Goal: Find specific page/section: Find specific page/section

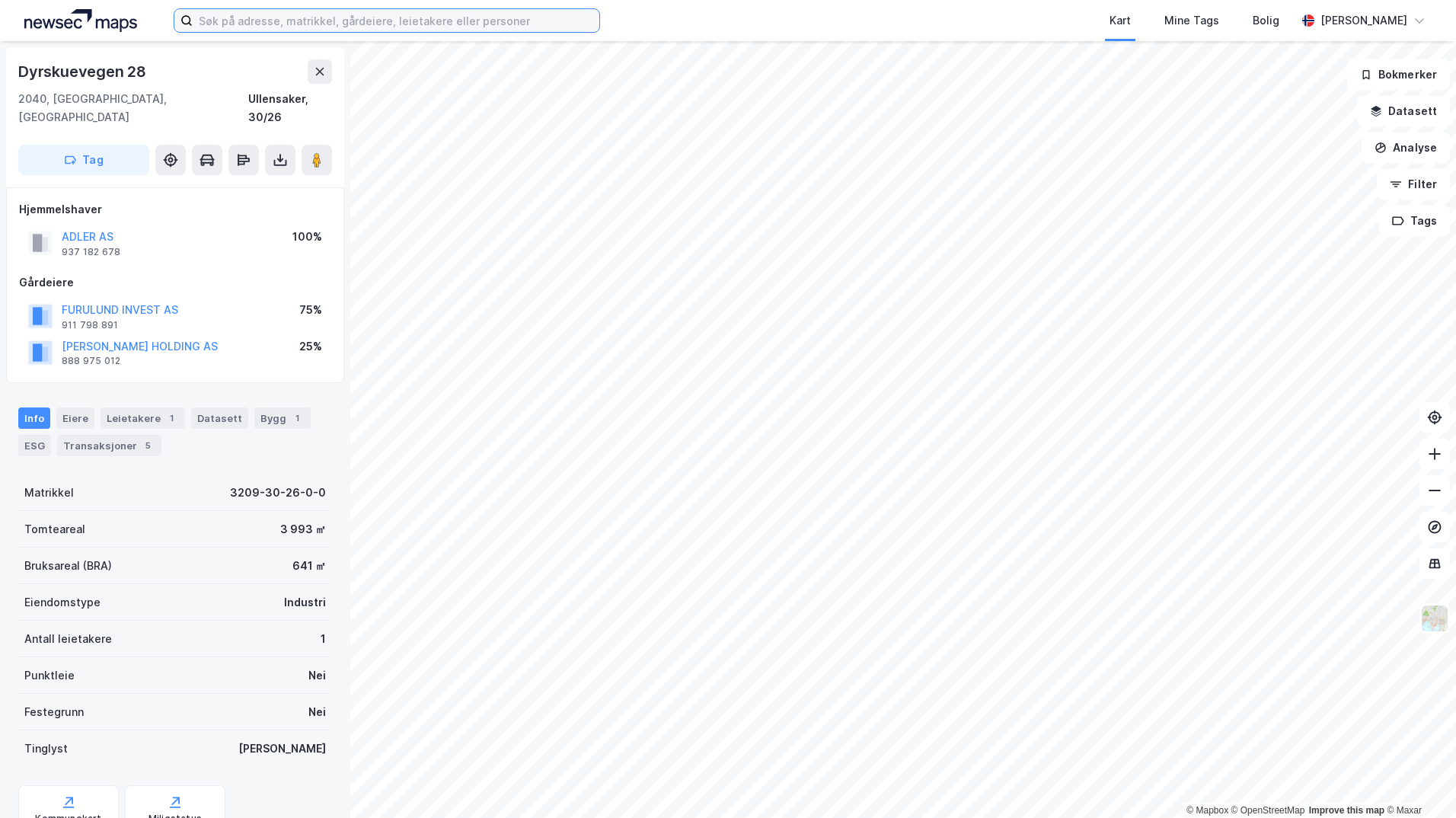
click at [396, 22] on input at bounding box center [396, 21] width 407 height 23
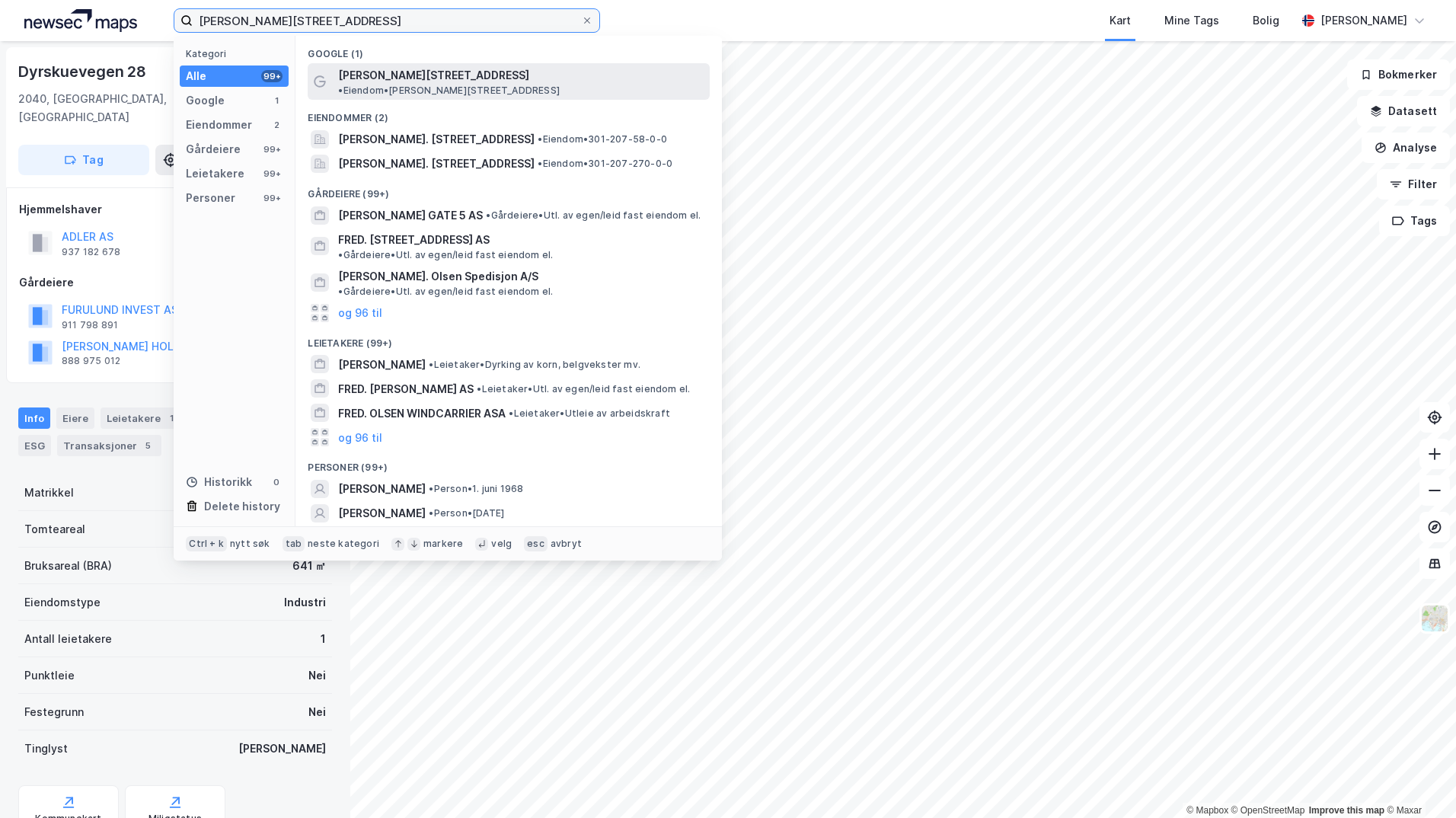
type input "[PERSON_NAME][STREET_ADDRESS]"
click at [342, 84] on span "•" at bounding box center [340, 90] width 5 height 11
